Goal: Transaction & Acquisition: Purchase product/service

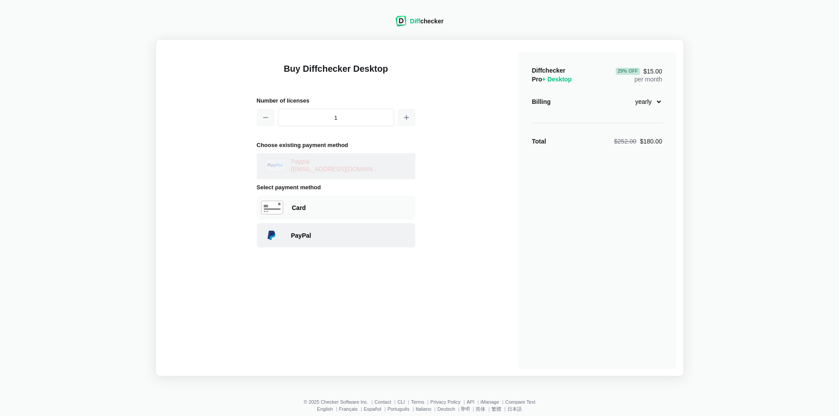
click at [315, 233] on div "PayPal" at bounding box center [351, 235] width 120 height 9
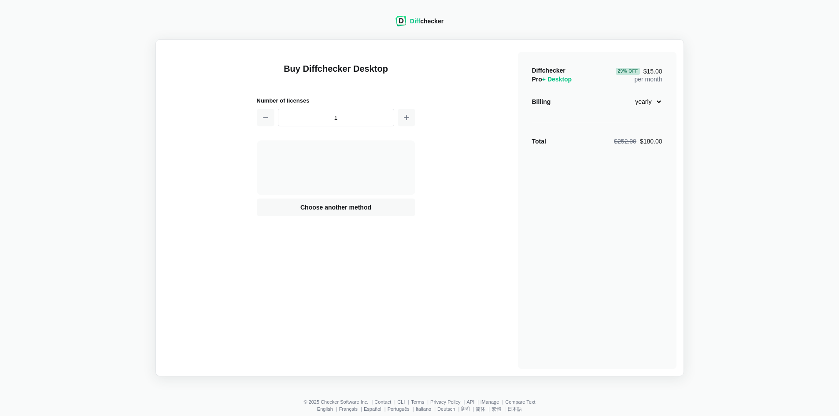
click at [658, 102] on select "monthly yearly" at bounding box center [644, 101] width 38 height 15
click at [625, 94] on select "monthly yearly" at bounding box center [644, 101] width 38 height 15
click at [656, 98] on select "monthly yearly" at bounding box center [644, 101] width 38 height 15
select select "desktop-yearly-180"
click at [625, 94] on select "monthly yearly" at bounding box center [644, 101] width 38 height 15
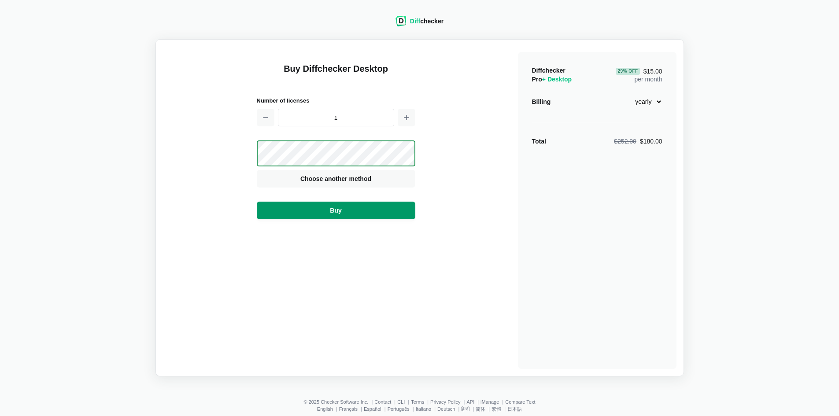
click at [314, 213] on button "Buy" at bounding box center [336, 211] width 159 height 18
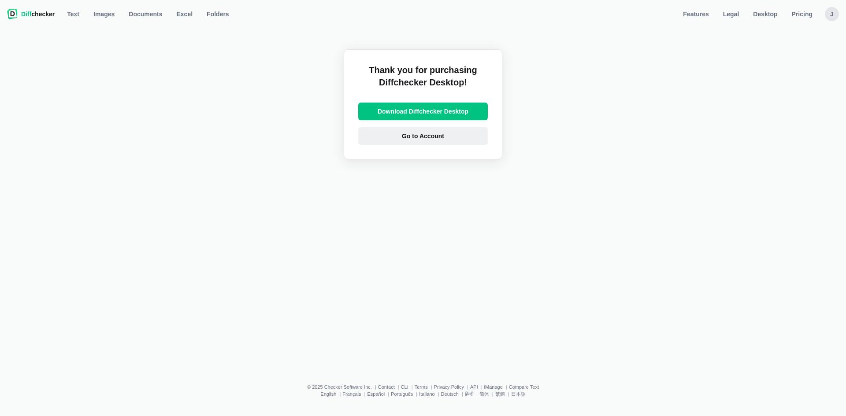
click at [408, 140] on span "Go to Account" at bounding box center [423, 136] width 46 height 9
